Goal: Navigation & Orientation: Find specific page/section

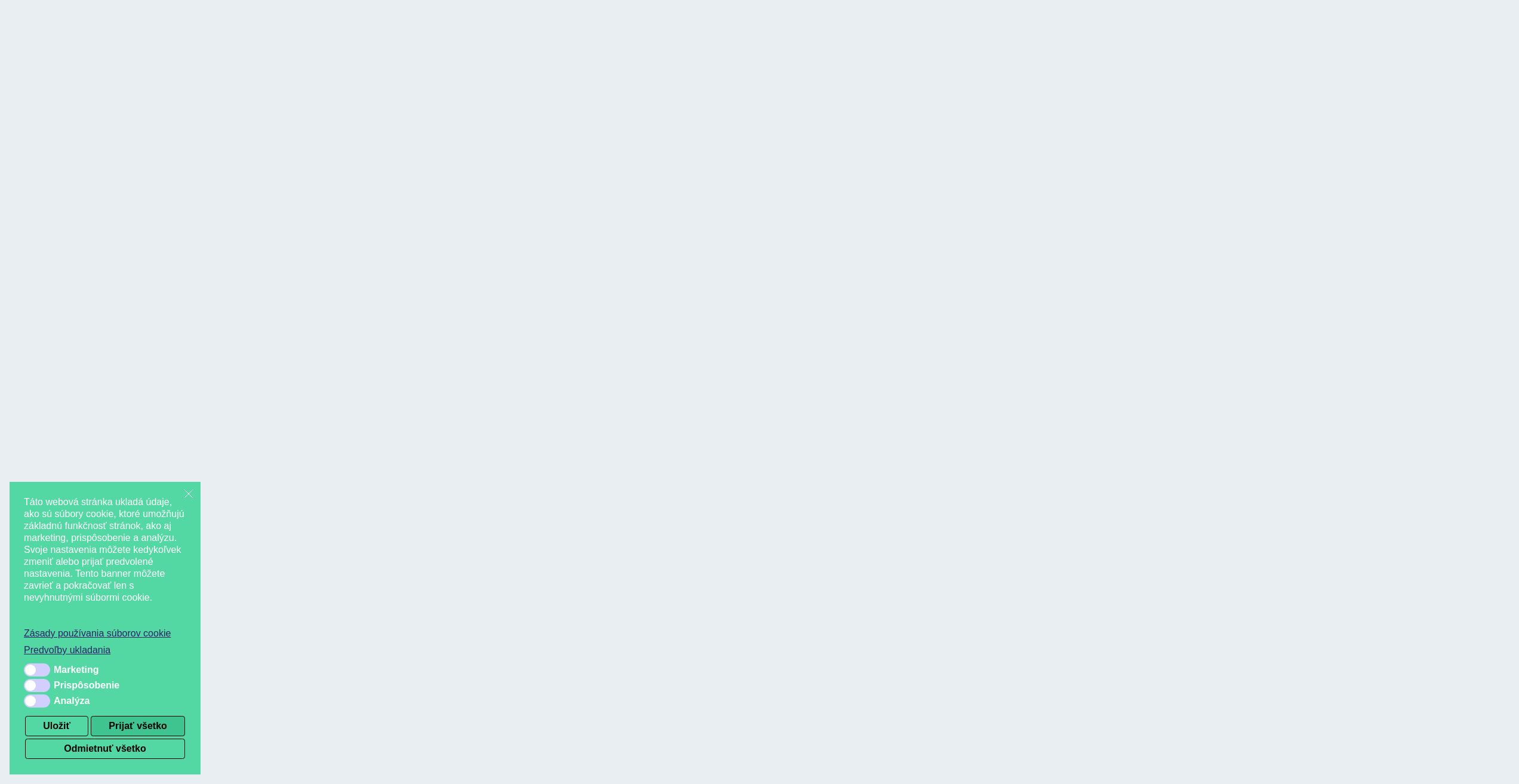
click at [144, 719] on button "Prijať všetko" at bounding box center [137, 725] width 94 height 20
checkbox input "true"
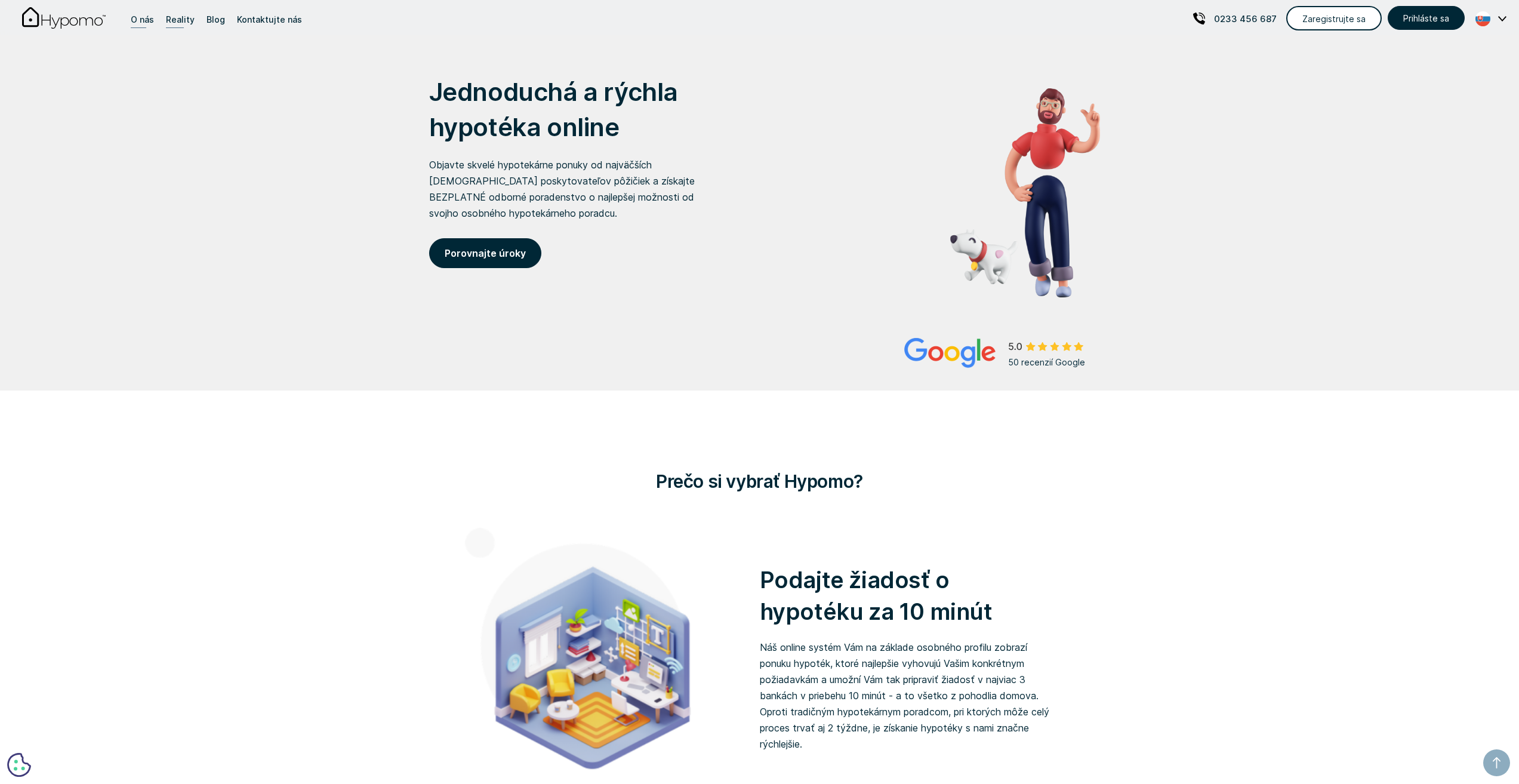
click at [141, 19] on div "O nás" at bounding box center [142, 19] width 23 height 16
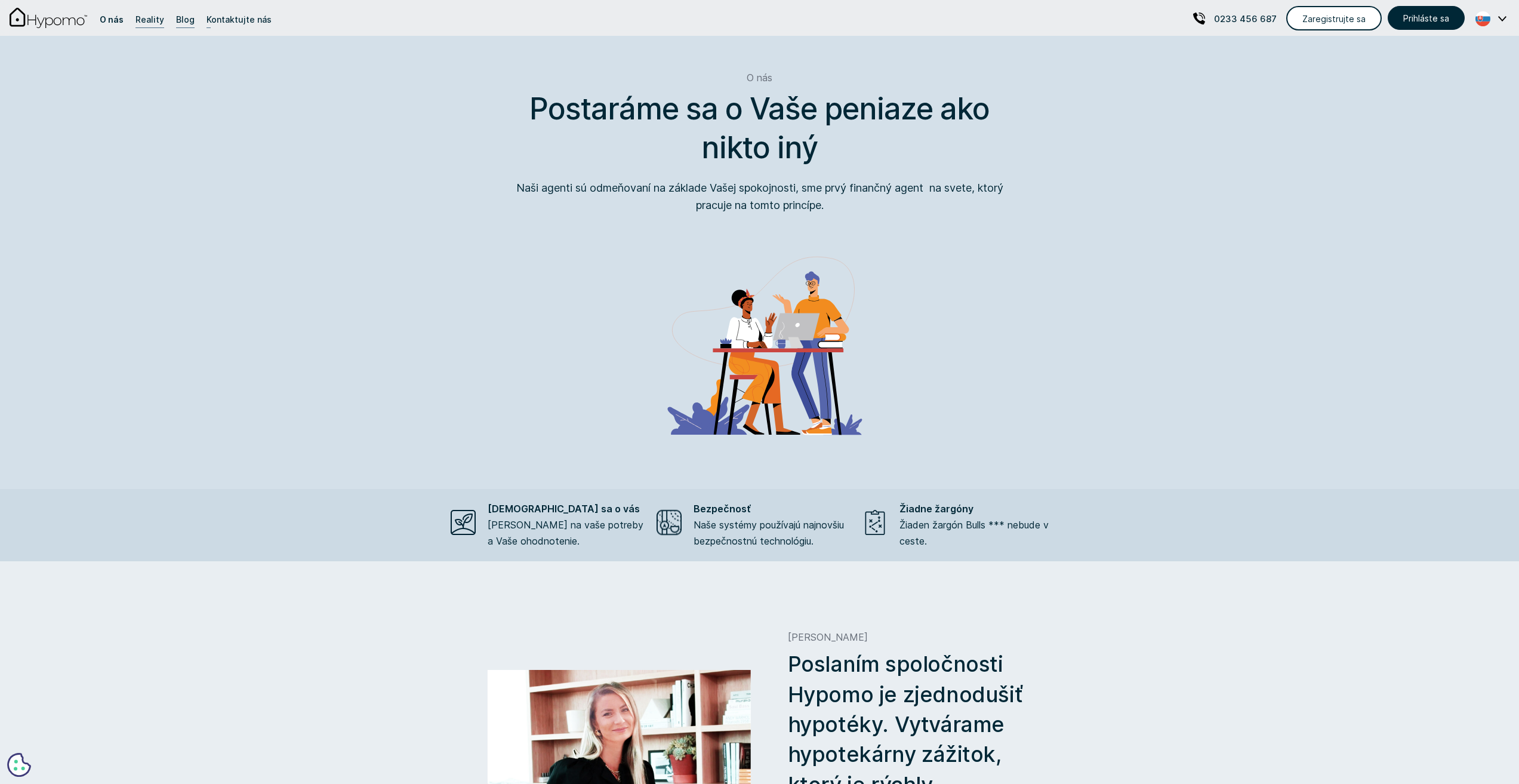
click at [188, 19] on div "Blog" at bounding box center [185, 19] width 18 height 16
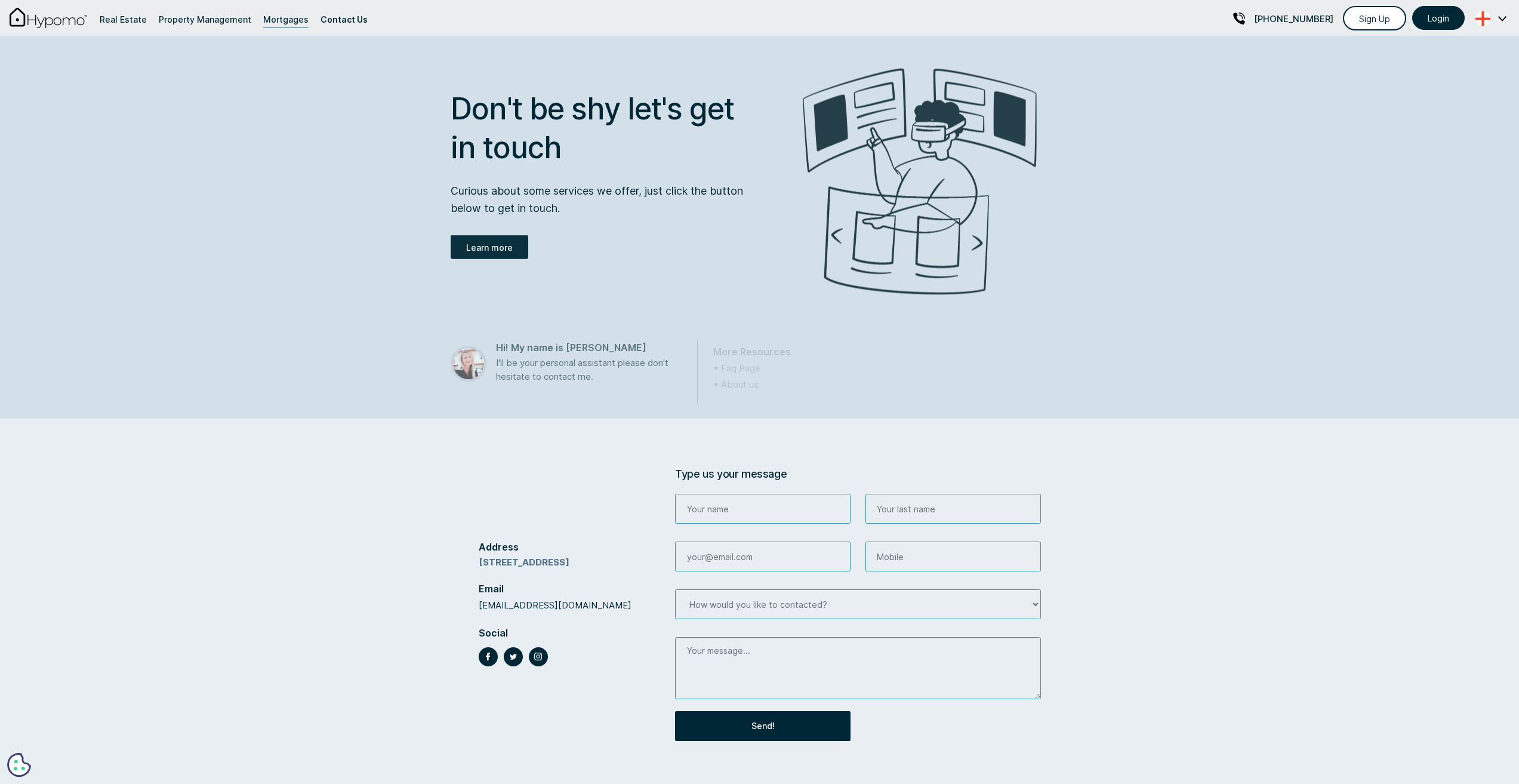
click at [814, 290] on img at bounding box center [920, 182] width 234 height 226
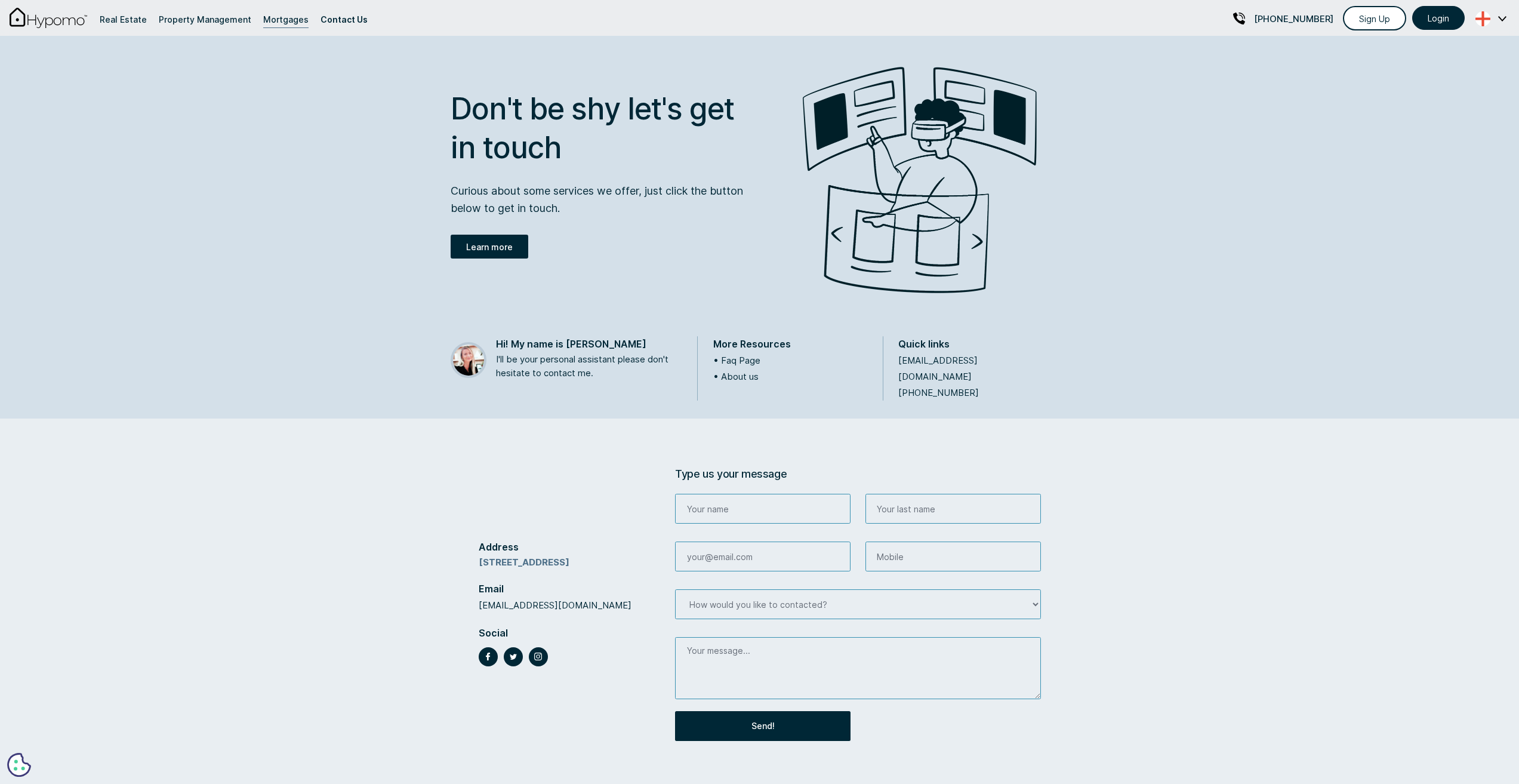
drag, startPoint x: 856, startPoint y: 290, endPoint x: 886, endPoint y: 278, distance: 32.3
click at [857, 290] on img at bounding box center [920, 180] width 234 height 226
click at [1490, 17] on img at bounding box center [1482, 18] width 30 height 15
drag, startPoint x: 375, startPoint y: 183, endPoint x: 277, endPoint y: 109, distance: 122.8
click at [356, 181] on div "Don't be shy let's get in touch Curious about some services we offer, just clic…" at bounding box center [759, 209] width 1519 height 418
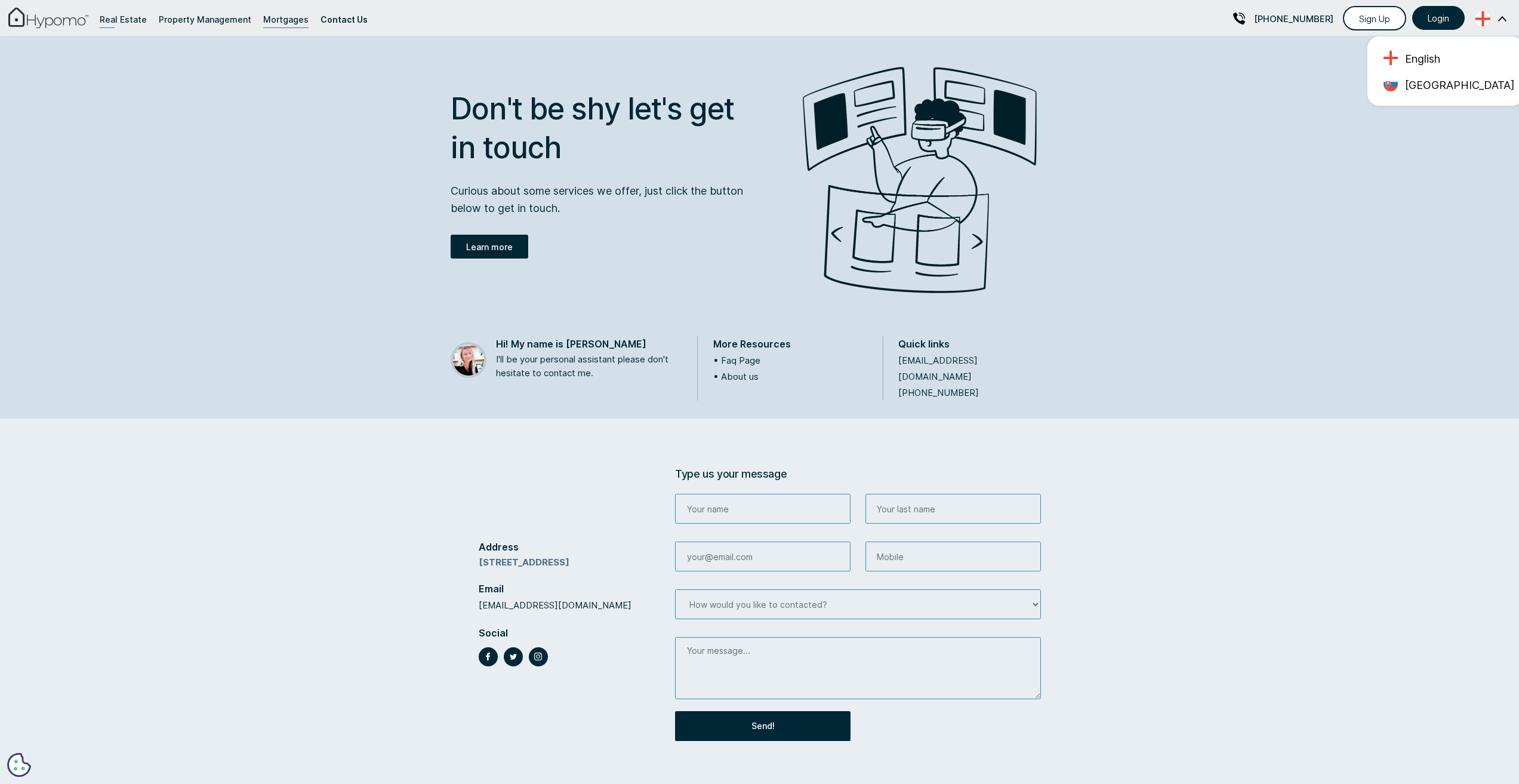
click at [65, 16] on img at bounding box center [48, 17] width 80 height 21
drag, startPoint x: 332, startPoint y: 122, endPoint x: 263, endPoint y: 106, distance: 70.8
